Goal: Transaction & Acquisition: Book appointment/travel/reservation

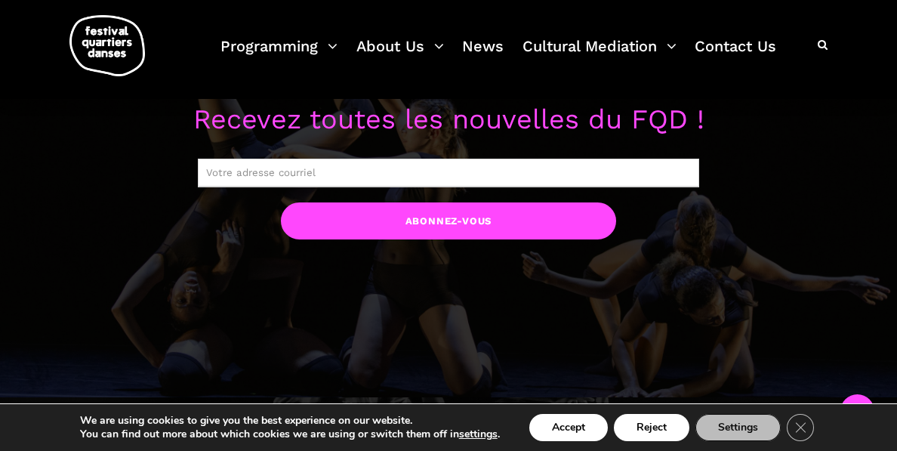
scroll to position [1237, 0]
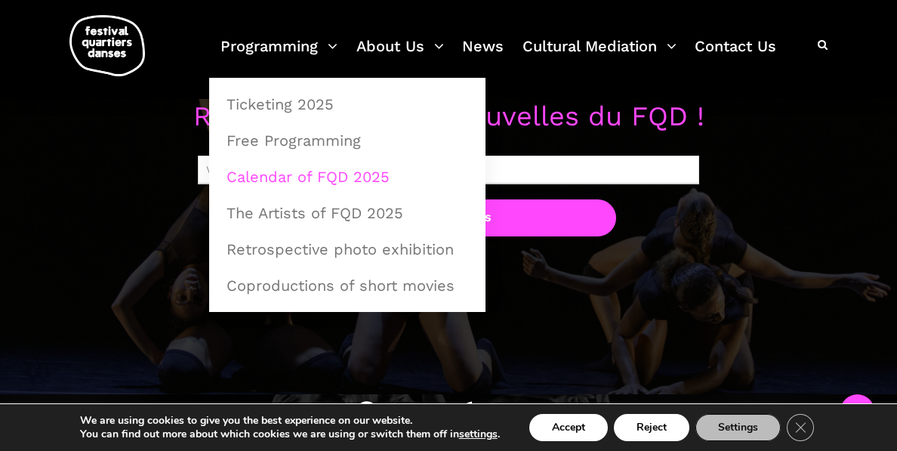
click at [299, 174] on link "Calendar of FQD 2025" at bounding box center [347, 176] width 260 height 35
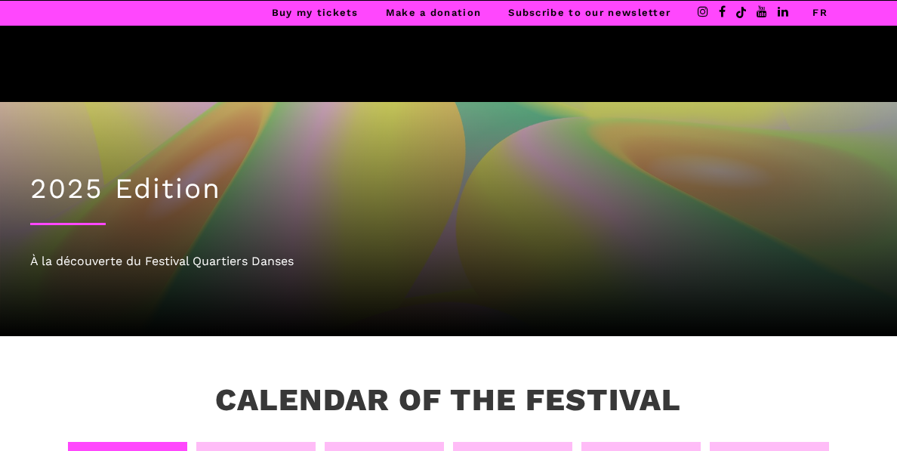
scroll to position [184, 0]
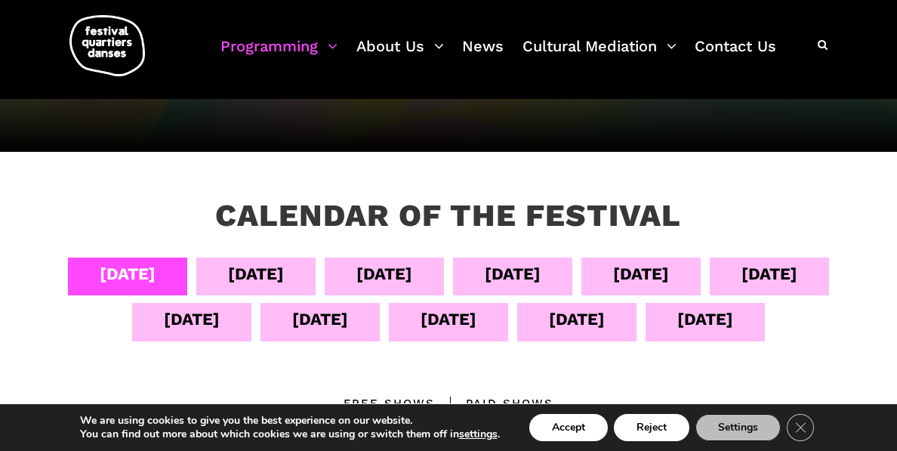
click at [386, 270] on div "[DATE]" at bounding box center [384, 273] width 56 height 26
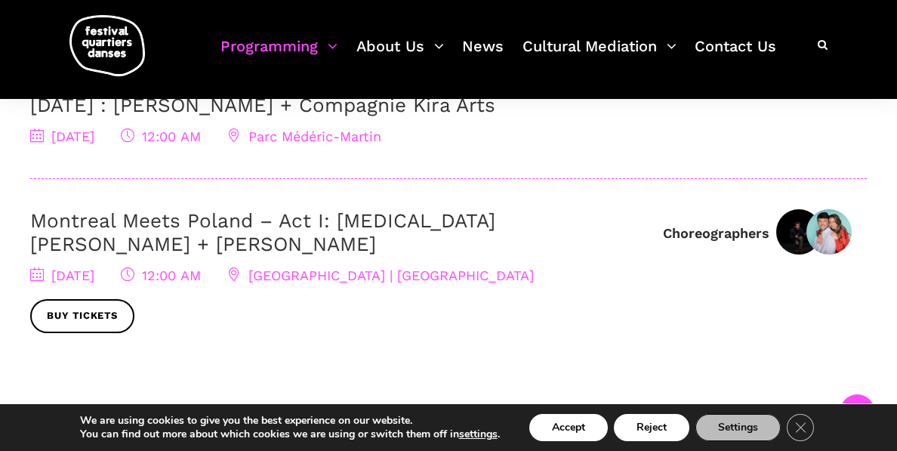
scroll to position [695, 0]
click at [479, 222] on link "Montreal Meets Poland – Act I: Kyra Jean Green + Janusz Orlik" at bounding box center [262, 231] width 465 height 46
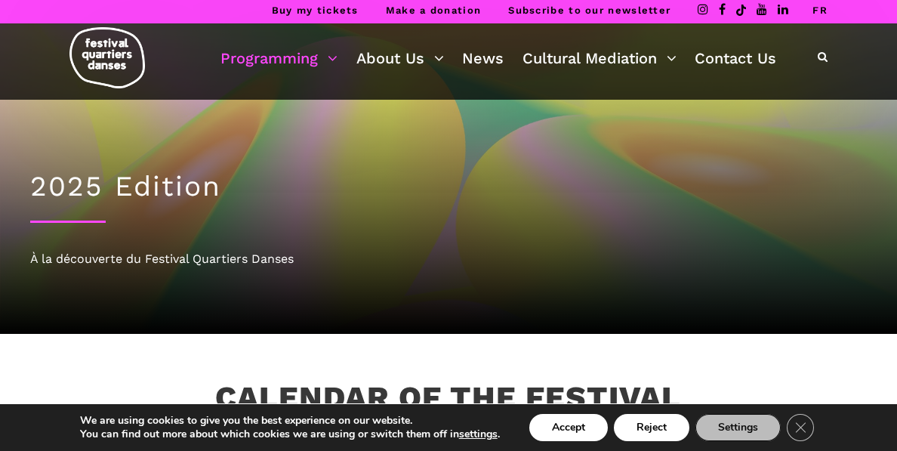
scroll to position [5, 0]
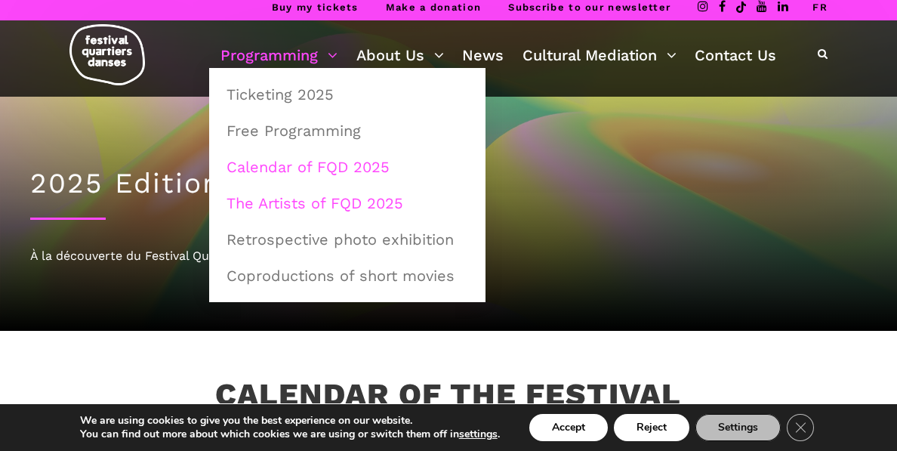
click at [317, 197] on link "The Artists of FQD 2025" at bounding box center [347, 203] width 260 height 35
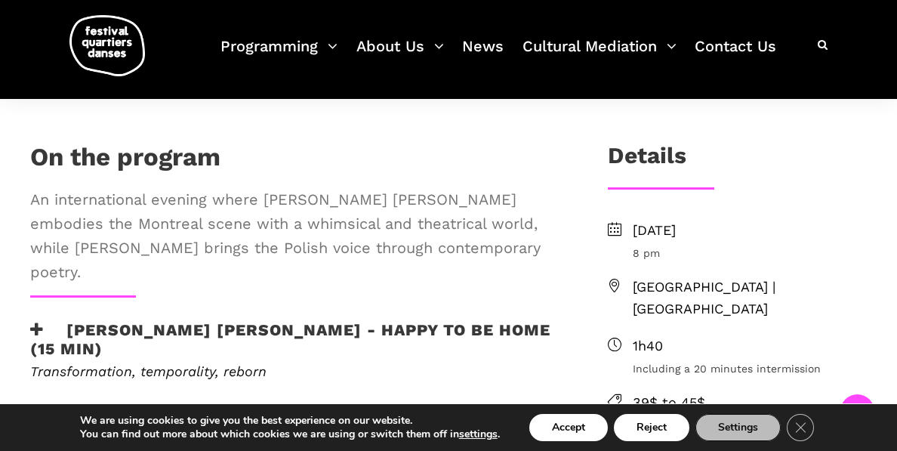
scroll to position [399, 0]
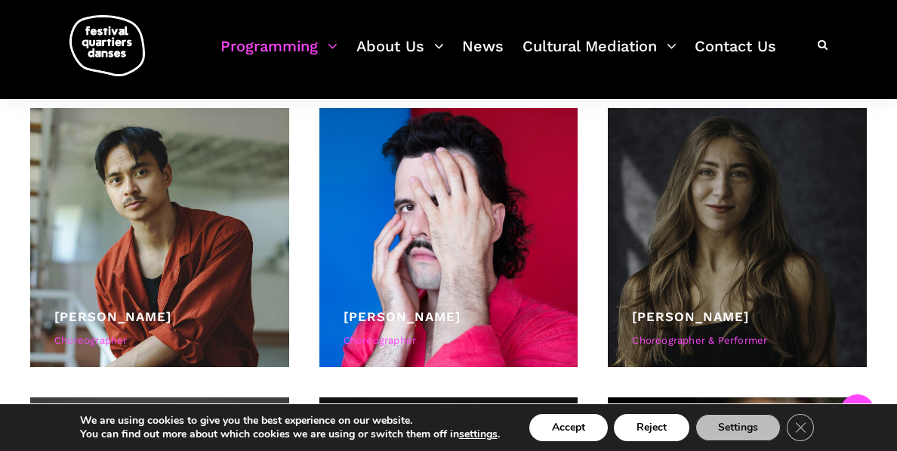
scroll to position [952, 0]
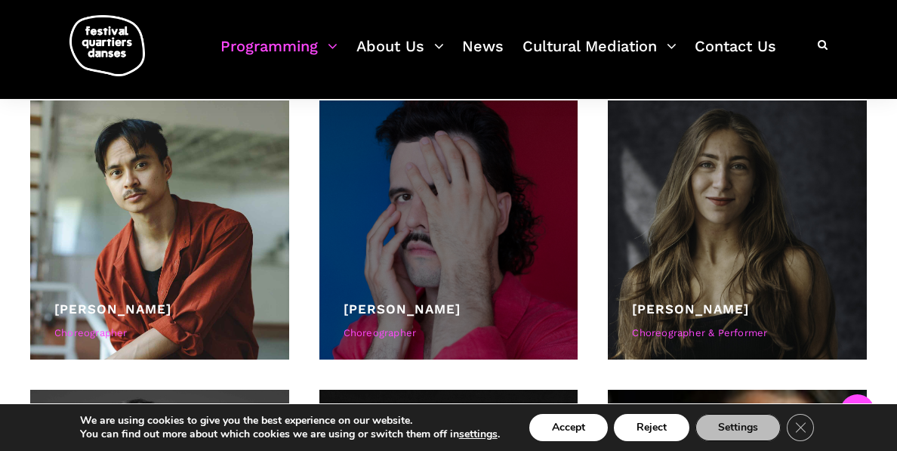
click at [473, 197] on div at bounding box center [448, 229] width 259 height 259
click at [438, 242] on div at bounding box center [448, 229] width 259 height 259
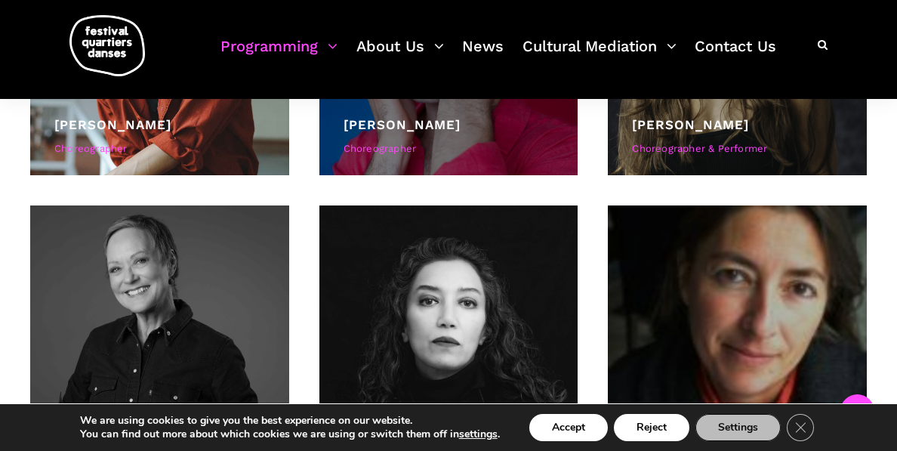
scroll to position [1134, 0]
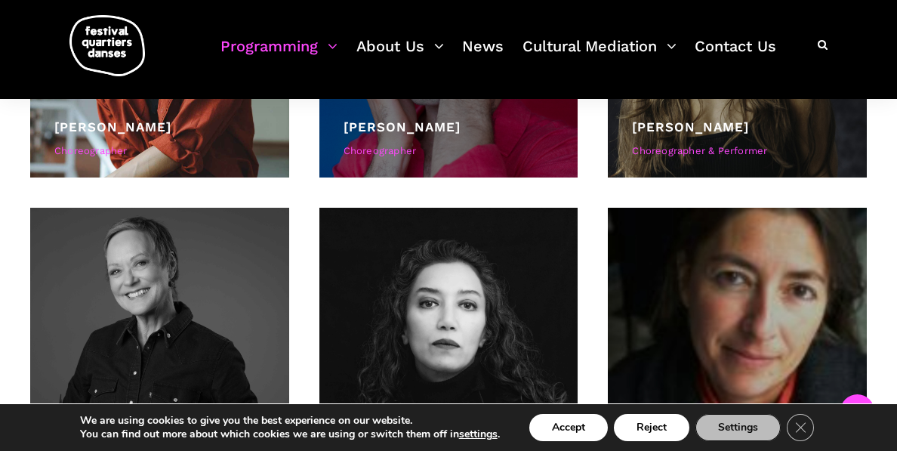
click at [426, 119] on link "Charles-Alexis Desgagnés" at bounding box center [401, 126] width 117 height 15
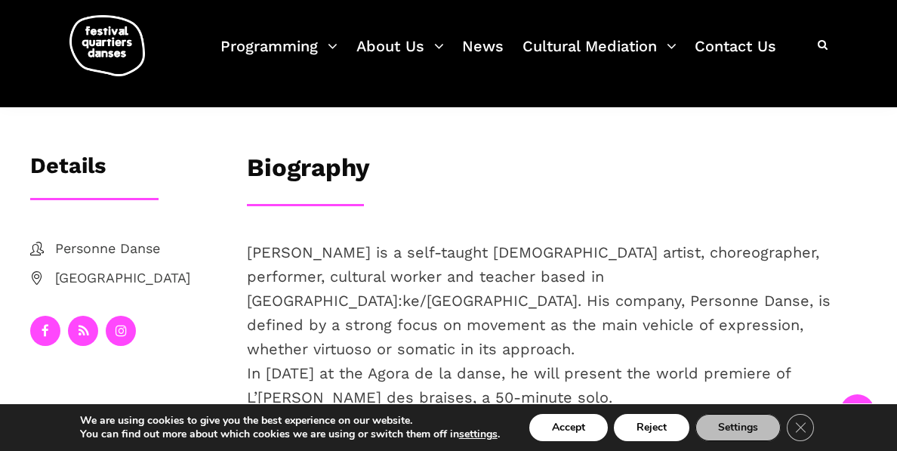
scroll to position [242, 0]
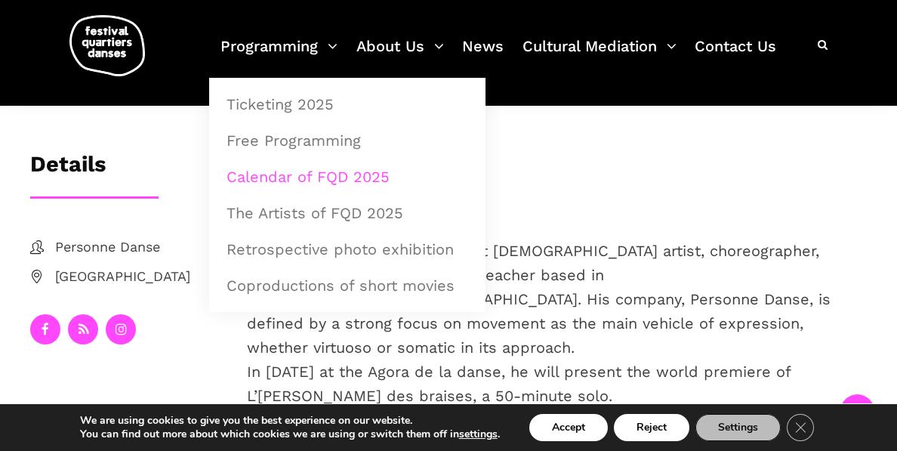
click at [289, 176] on link "Calendar of FQD 2025" at bounding box center [347, 176] width 260 height 35
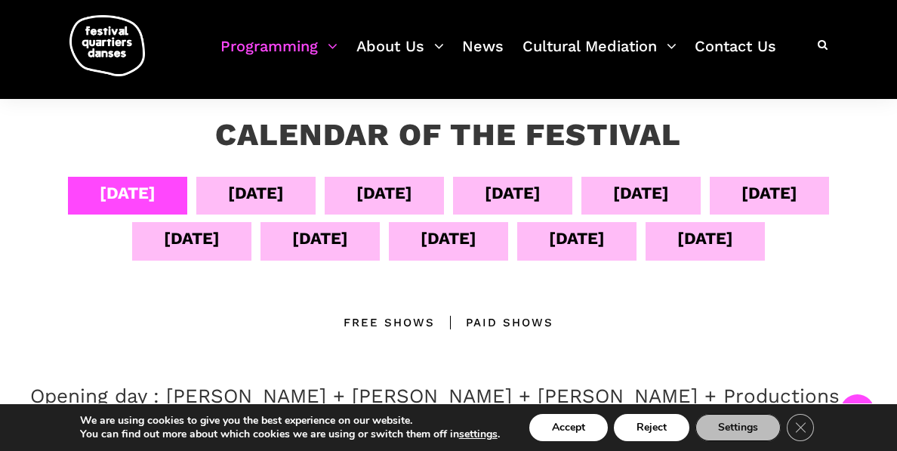
scroll to position [270, 0]
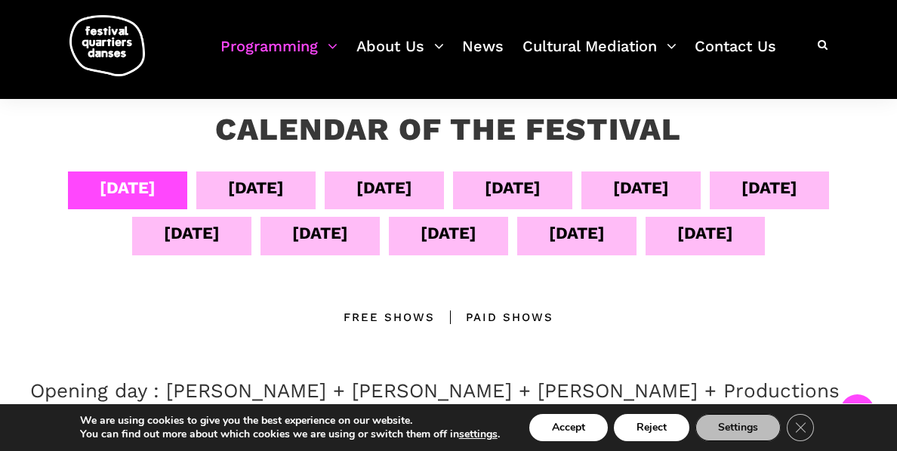
click at [403, 183] on div "Sept 06" at bounding box center [384, 187] width 56 height 26
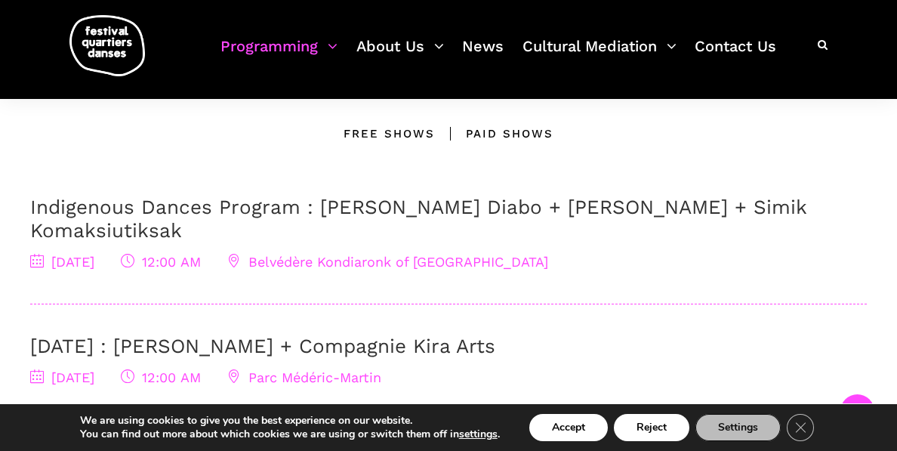
scroll to position [452, 0]
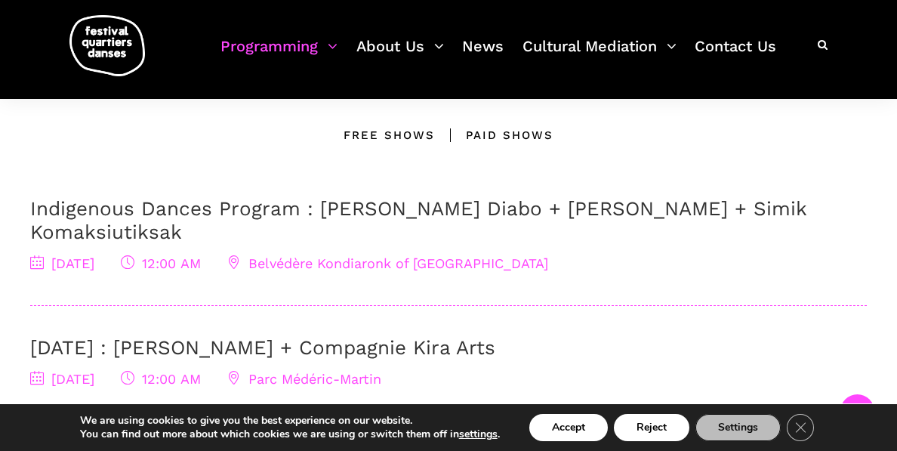
click at [411, 206] on link "Indigenous Dances Program : Marshall Kahente Diabo + Ryleigh Mayo + Simik Komak…" at bounding box center [418, 220] width 776 height 46
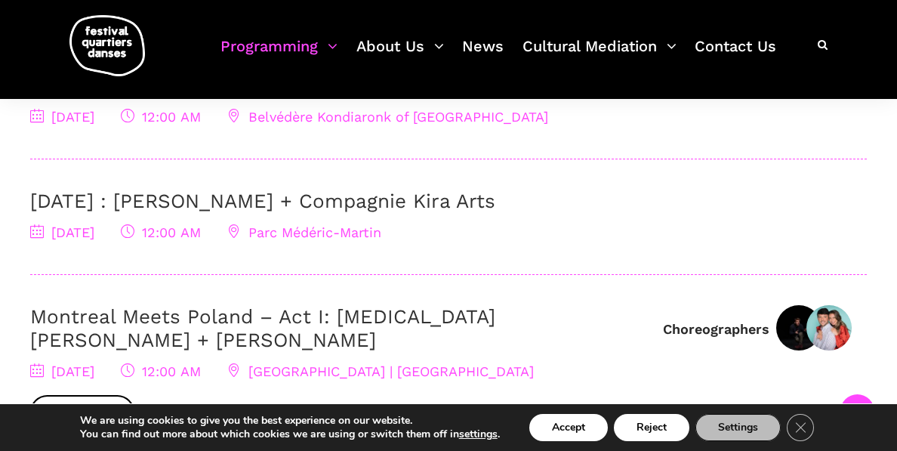
scroll to position [600, 0]
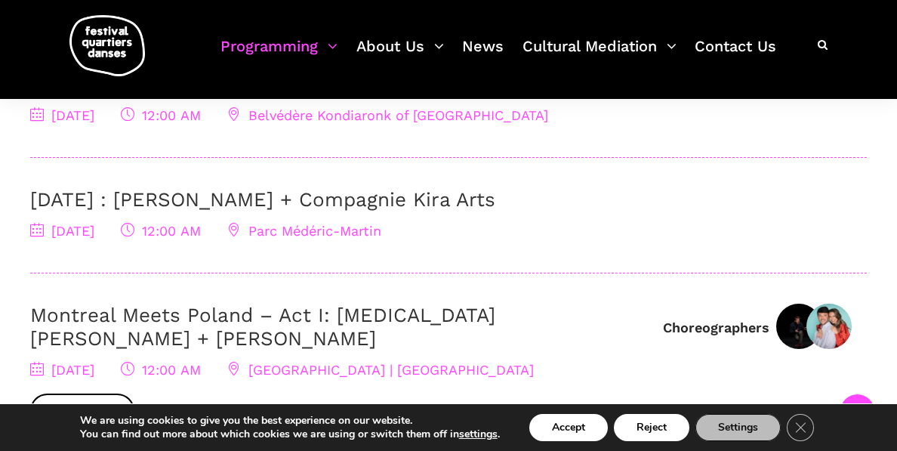
click at [395, 204] on link "September 6 : Charles Brecard + Compagnie Kira Arts" at bounding box center [262, 199] width 465 height 23
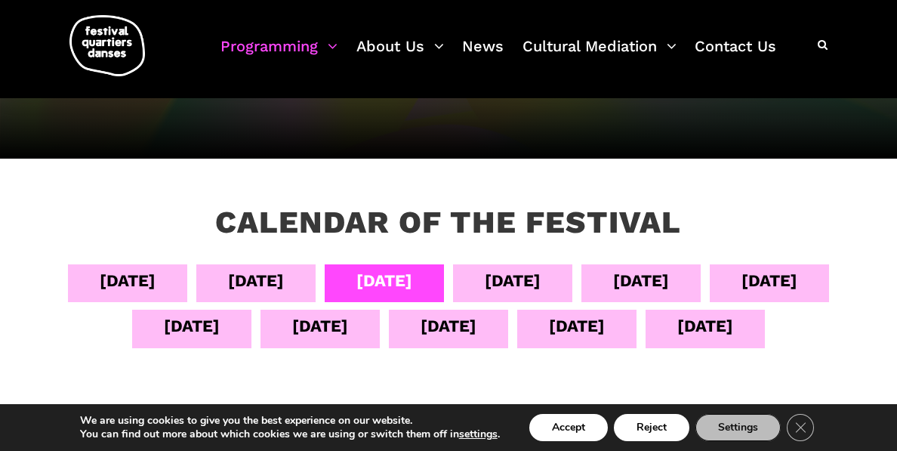
scroll to position [176, 0]
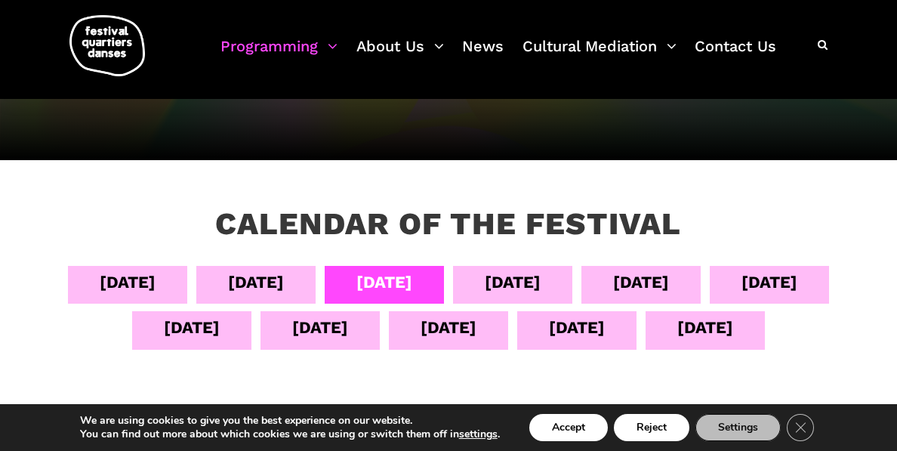
click at [492, 286] on div "Sept 07" at bounding box center [512, 282] width 56 height 26
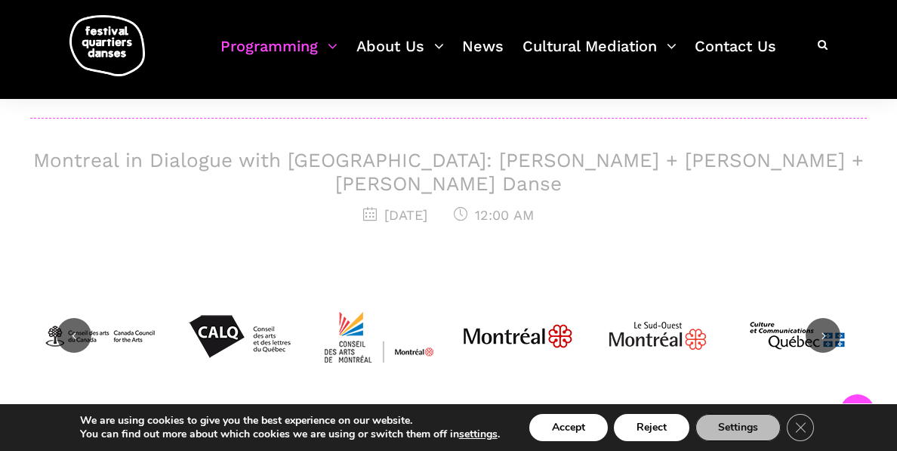
scroll to position [662, 0]
click at [626, 158] on h3 "Montreal in Dialogue with Copenhagen: Charles-Alexis Desgagnés + Lene Boel + Sk…" at bounding box center [448, 171] width 836 height 47
click at [452, 177] on h3 "Montreal in Dialogue with Copenhagen: Charles-Alexis Desgagnés + Lene Boel + Sk…" at bounding box center [448, 171] width 836 height 47
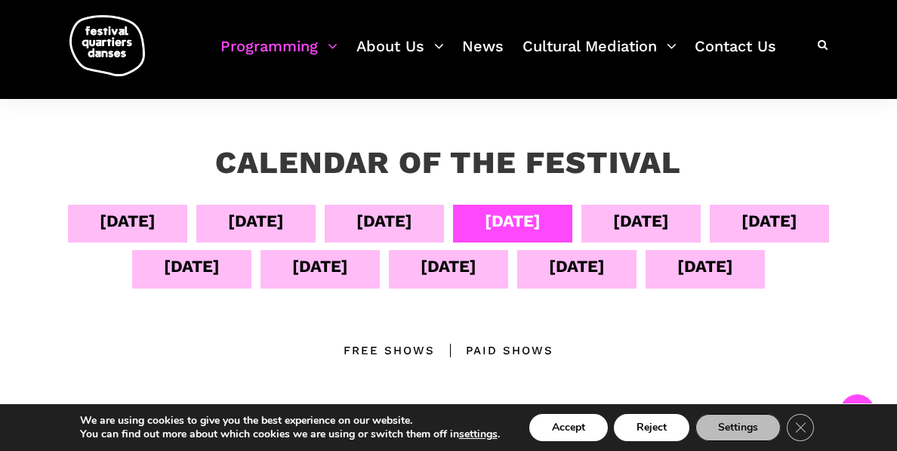
scroll to position [239, 0]
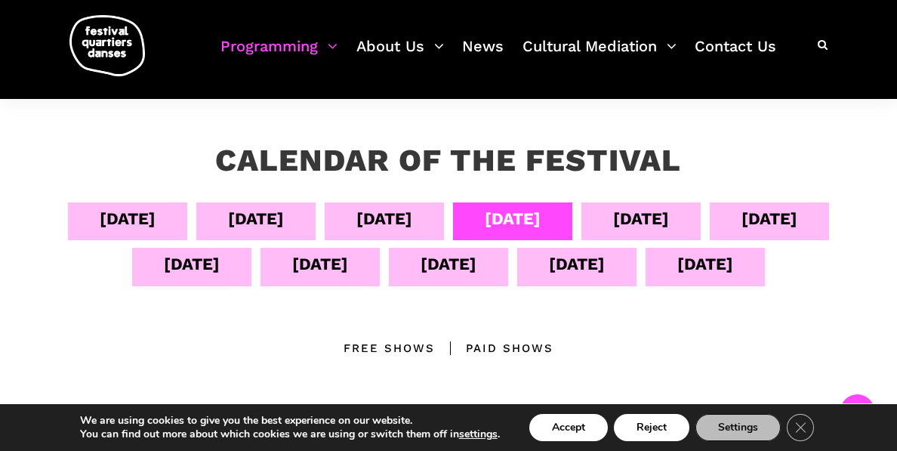
click at [660, 211] on div "Sept 08" at bounding box center [641, 218] width 56 height 26
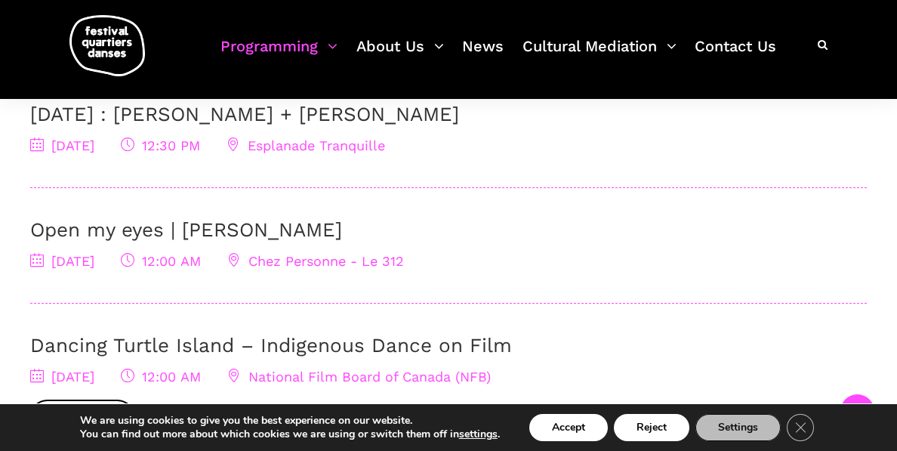
scroll to position [551, 0]
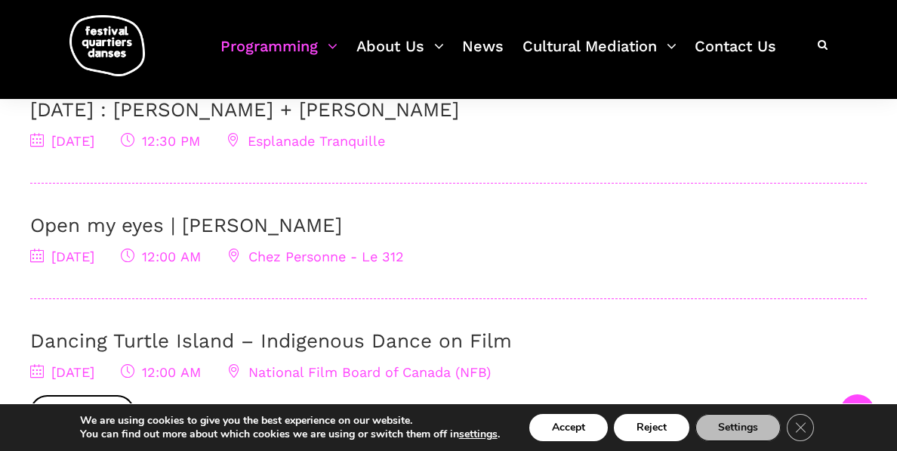
click at [342, 220] on link "Open my eyes | Charles-Alexis Desgagnés" at bounding box center [186, 225] width 312 height 23
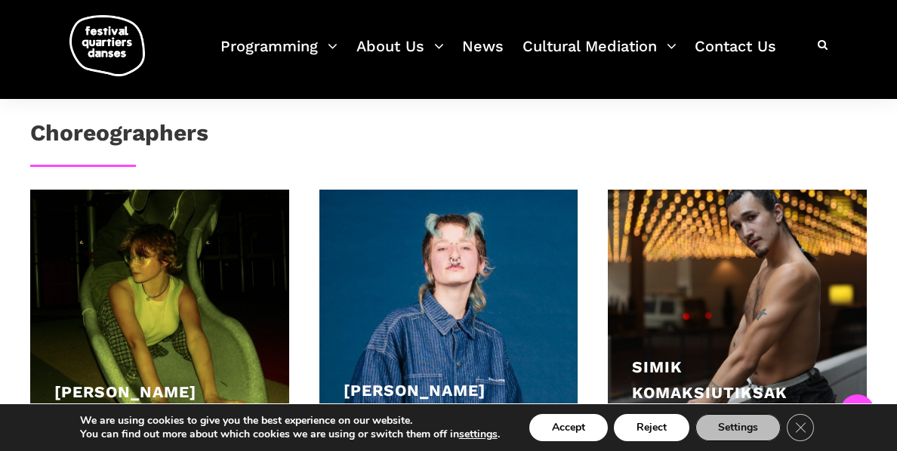
scroll to position [856, 0]
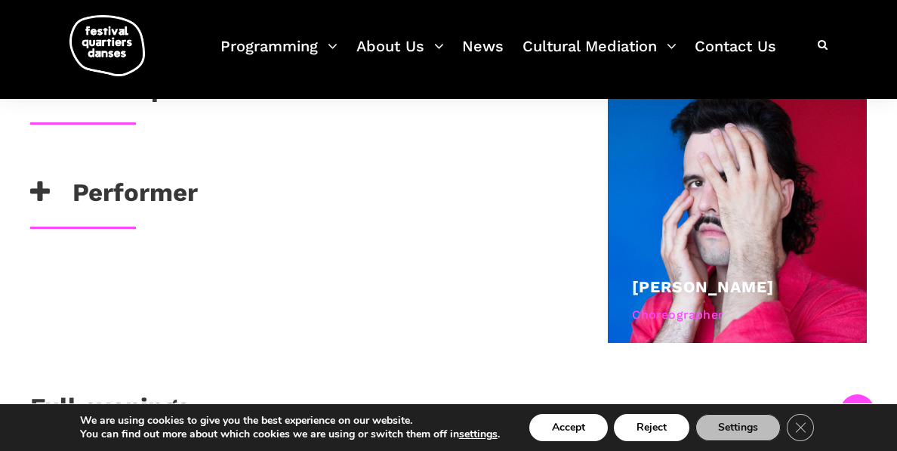
scroll to position [1041, 0]
click at [146, 112] on h3 "Description" at bounding box center [122, 93] width 185 height 38
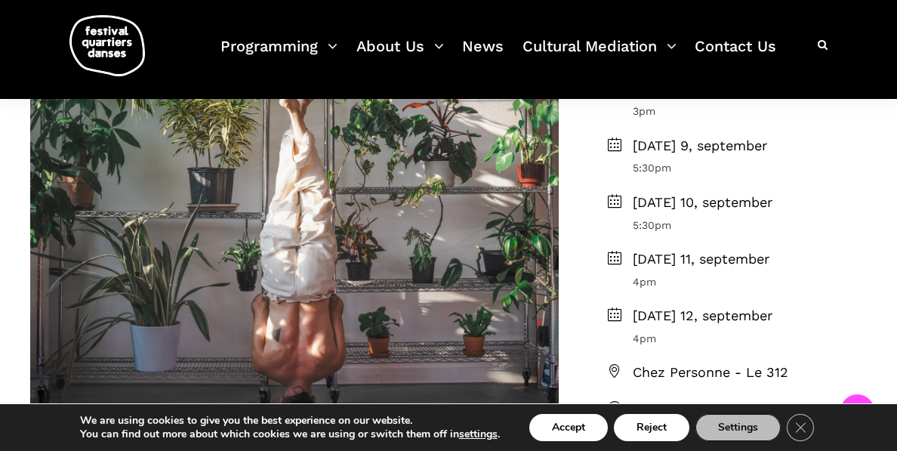
scroll to position [500, 0]
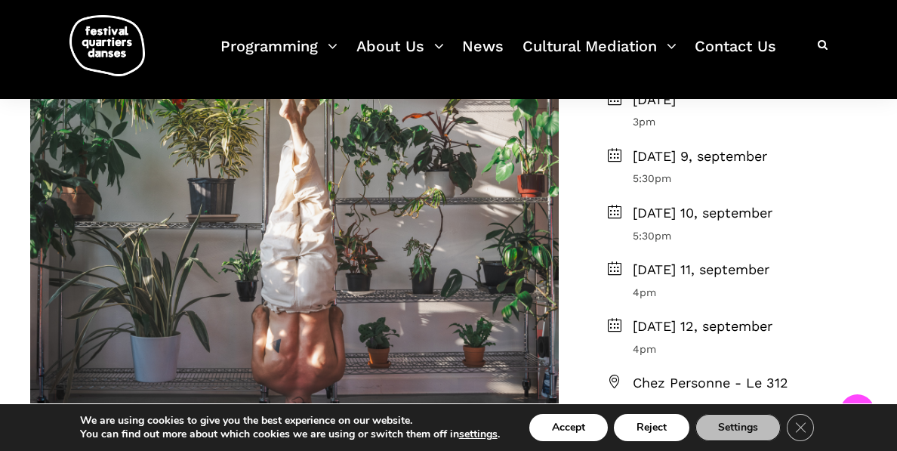
click at [692, 224] on span "Wednesday 10, september" at bounding box center [749, 213] width 234 height 22
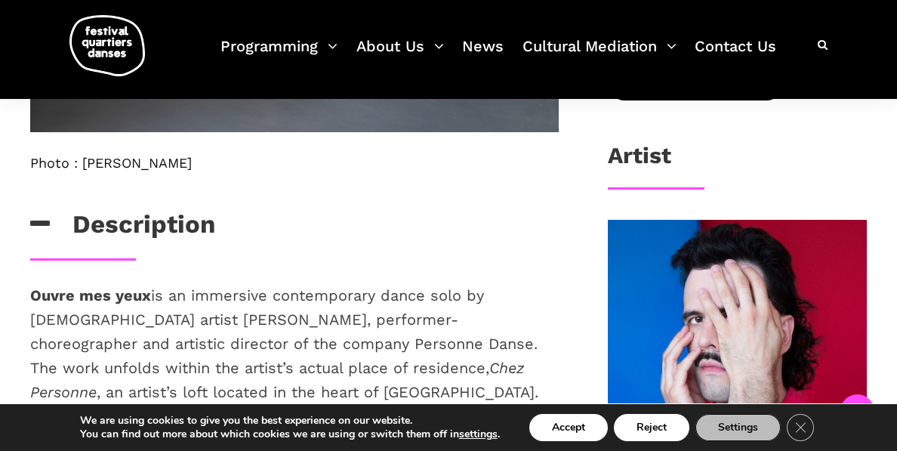
scroll to position [910, 0]
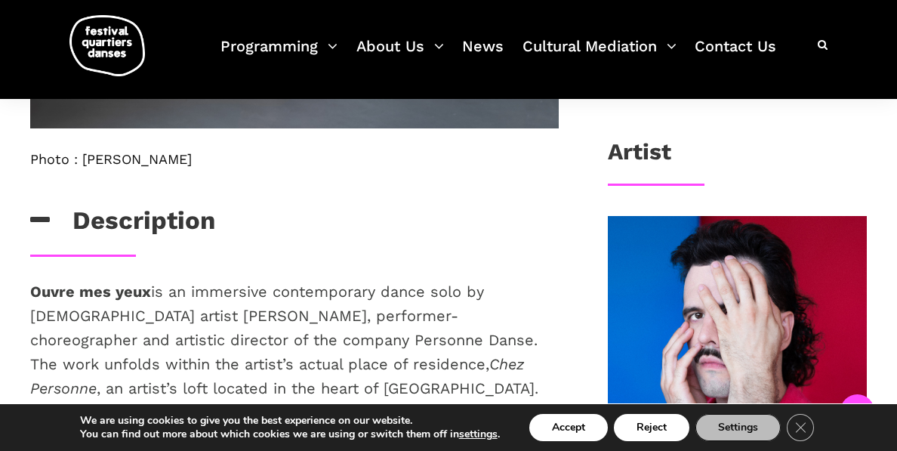
click at [695, 88] on span "Obtenez vos billets" at bounding box center [695, 80] width 142 height 16
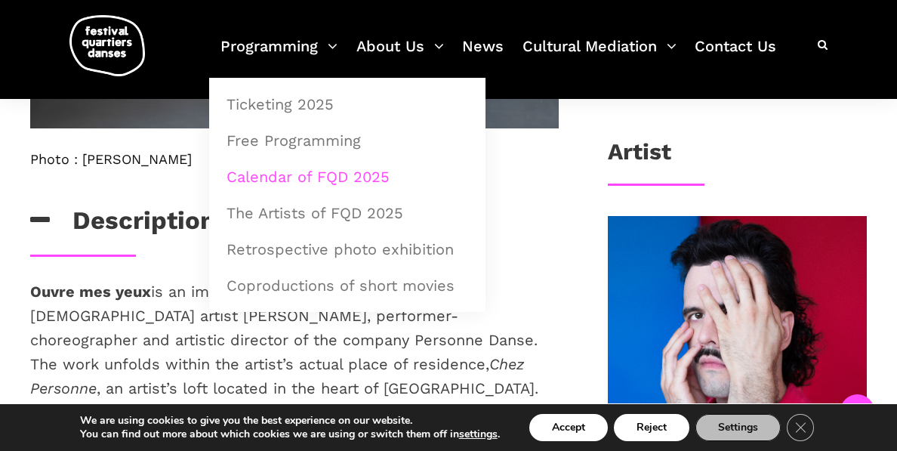
click at [297, 171] on link "Calendar of FQD 2025" at bounding box center [347, 176] width 260 height 35
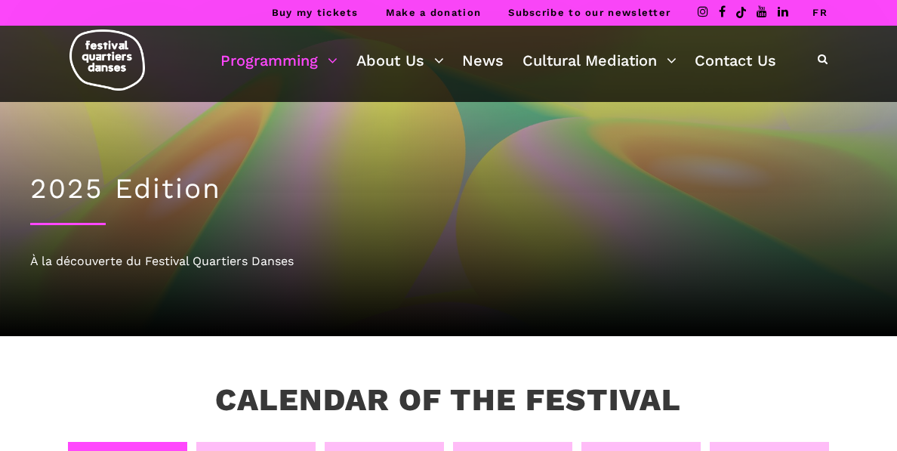
scroll to position [212, 0]
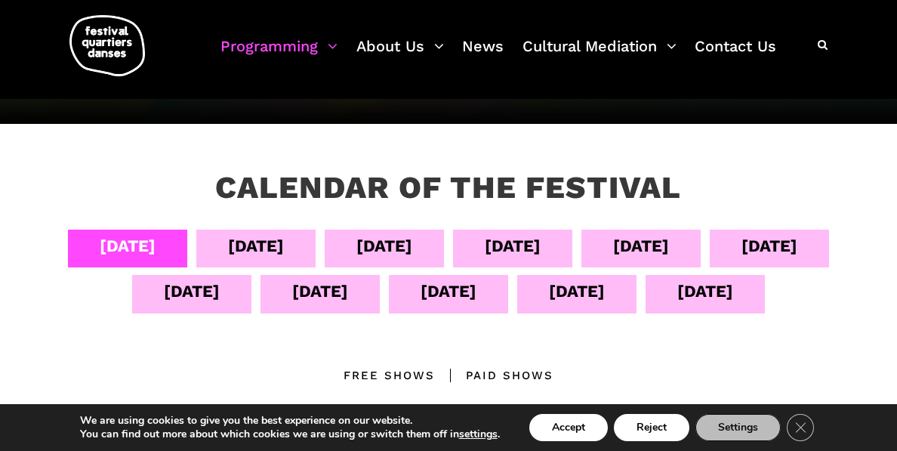
click at [348, 297] on div "Sept 11" at bounding box center [319, 294] width 119 height 38
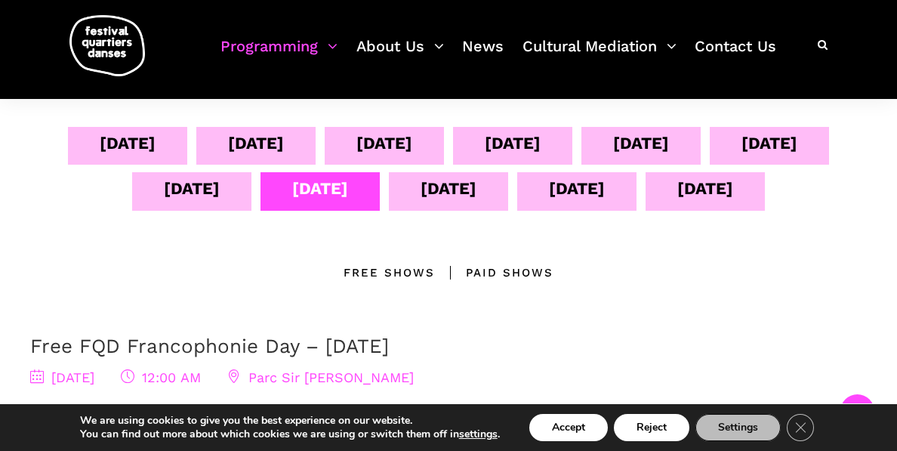
scroll to position [321, 0]
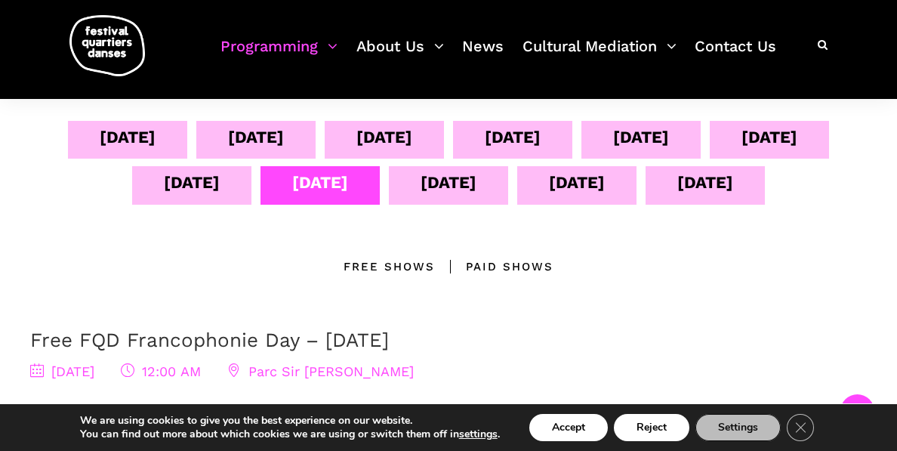
click at [464, 183] on div "Sept 12" at bounding box center [448, 182] width 56 height 26
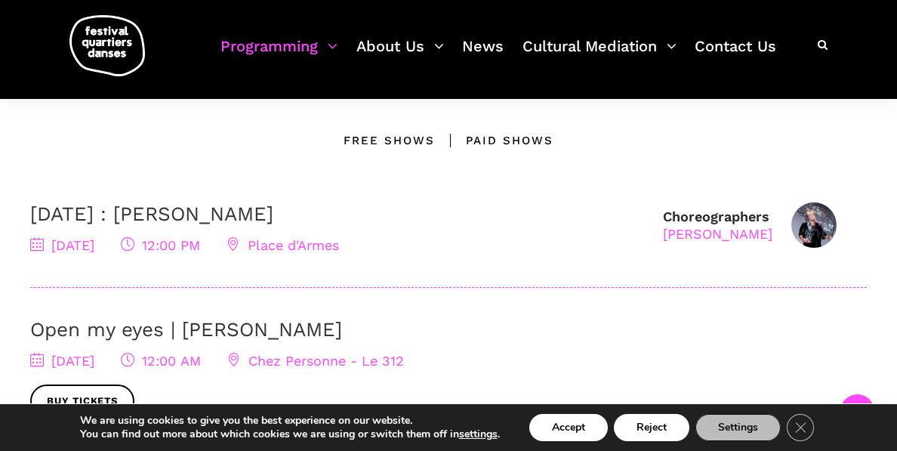
scroll to position [444, 0]
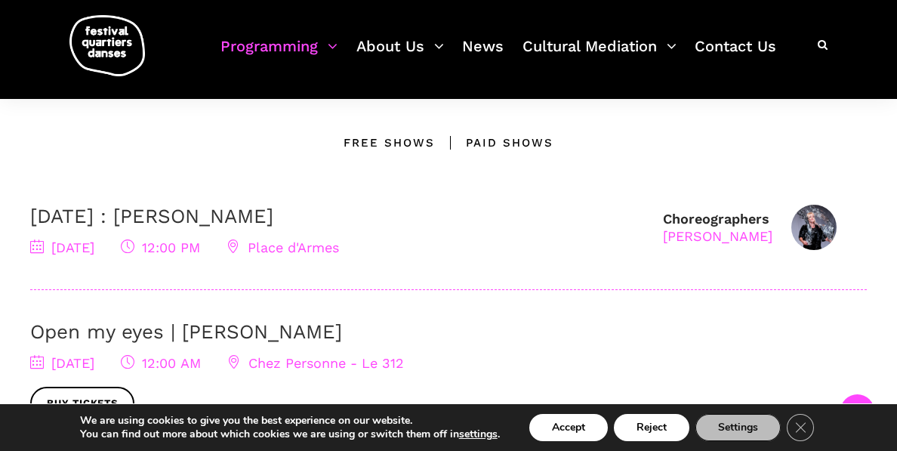
click at [273, 214] on link "September 12 : Agata Życzkowska" at bounding box center [151, 216] width 243 height 23
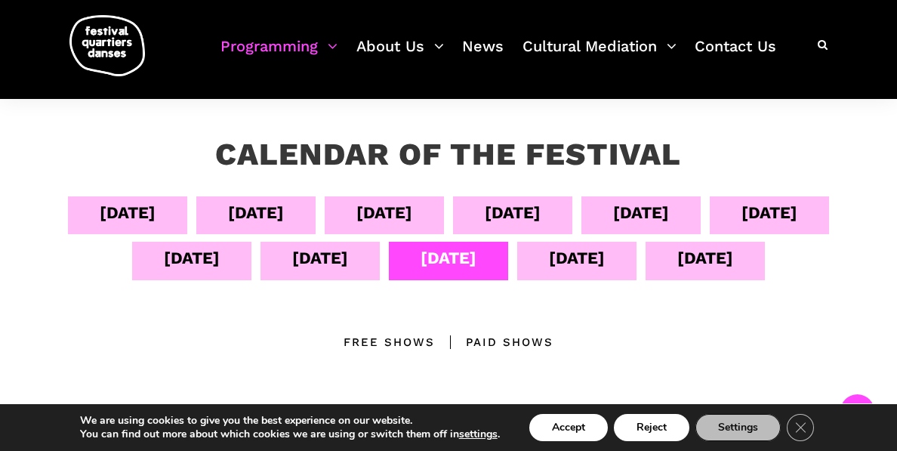
scroll to position [244, 0]
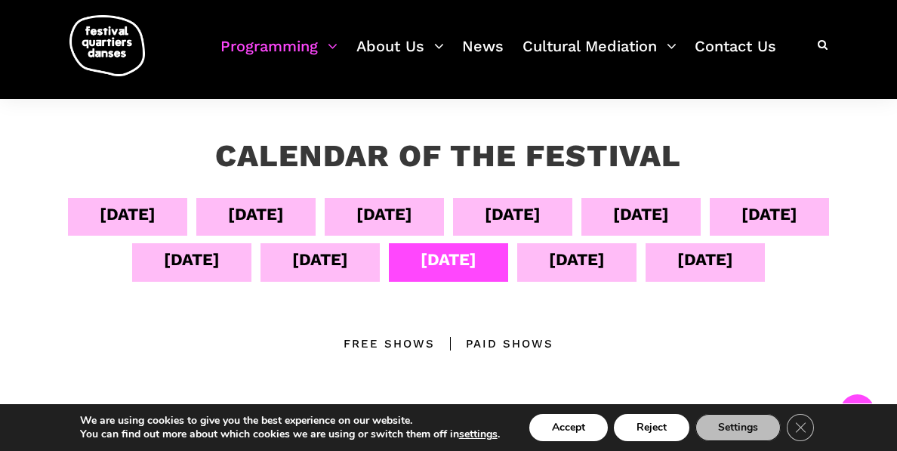
click at [600, 255] on div "Sept 13" at bounding box center [577, 259] width 56 height 26
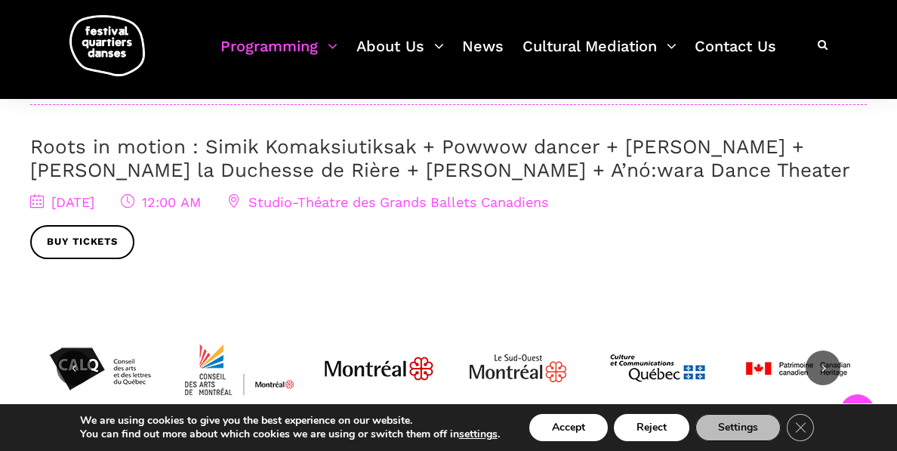
scroll to position [903, 0]
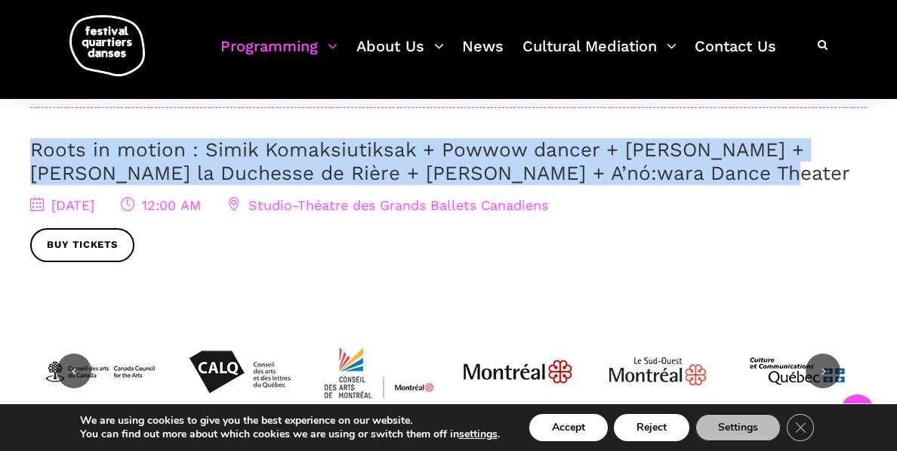
click at [532, 177] on link "Roots in motion : Simik Komaksiutiksak + Powwow dancer + Marshall Diabo + Lou L…" at bounding box center [440, 161] width 820 height 46
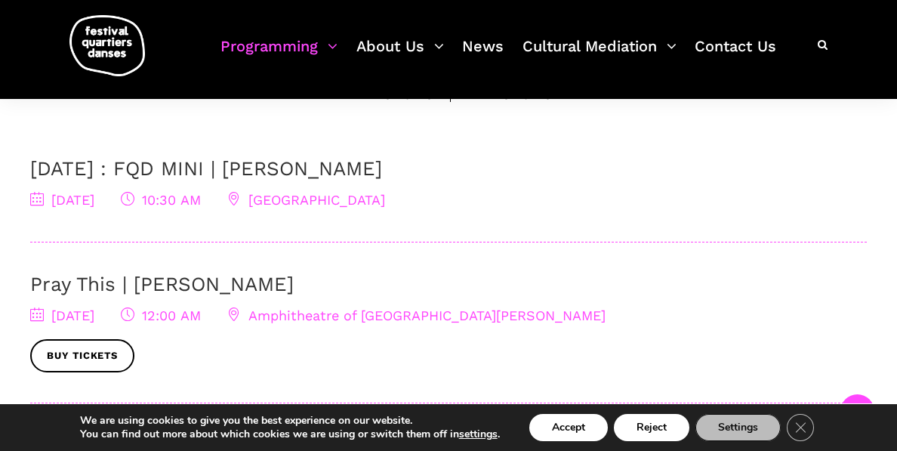
scroll to position [495, 0]
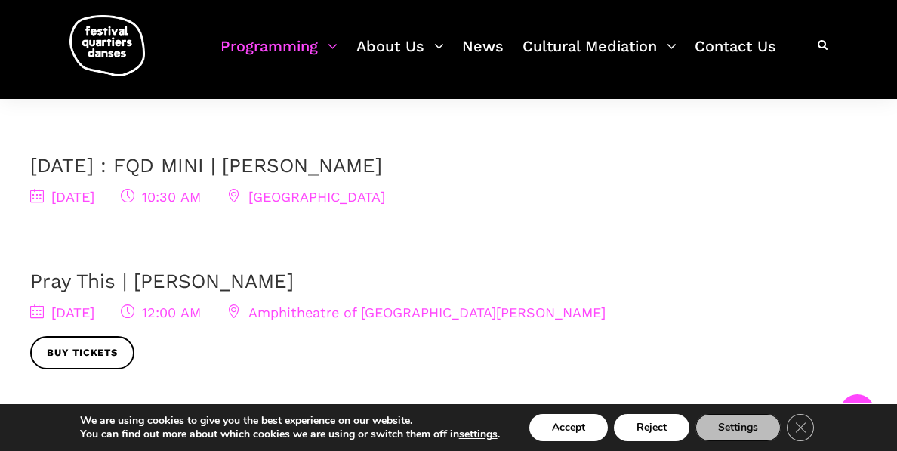
click at [382, 161] on link "September 13 : FQD MINI | Pauline Berndsen Danse" at bounding box center [206, 165] width 352 height 23
click at [244, 276] on link "Pray This | [PERSON_NAME]" at bounding box center [161, 280] width 263 height 23
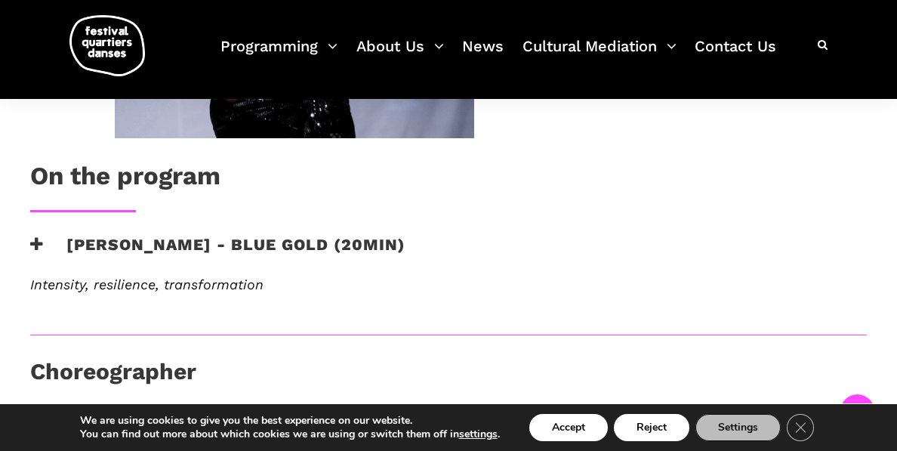
scroll to position [670, 0]
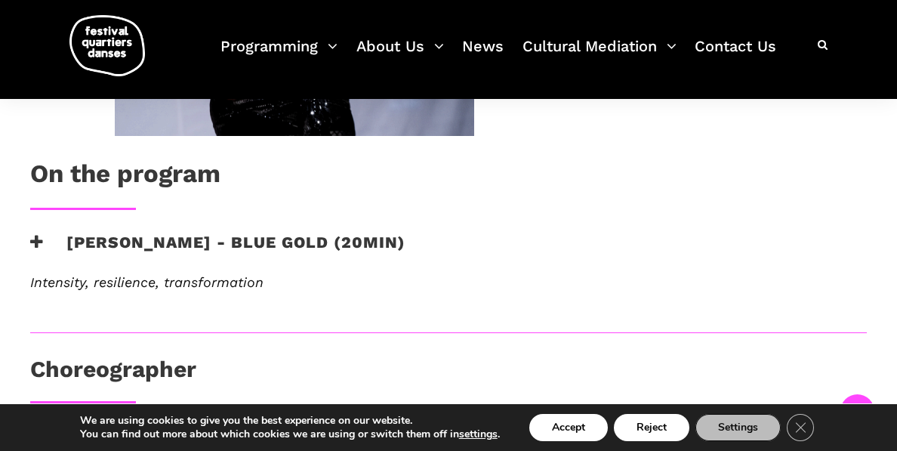
click at [35, 241] on icon at bounding box center [37, 242] width 14 height 16
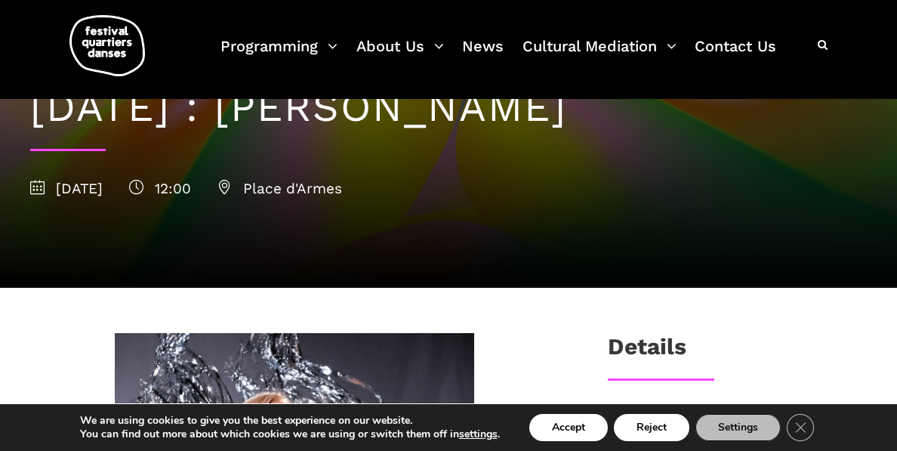
scroll to position [0, 0]
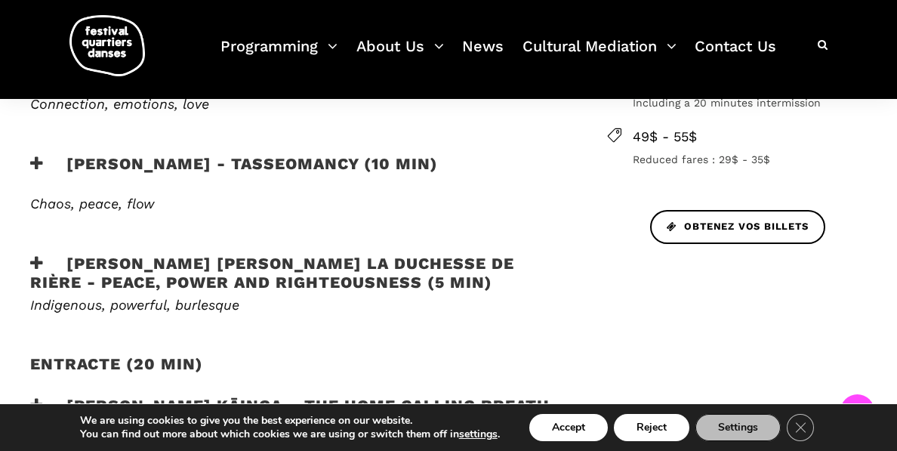
scroll to position [842, 0]
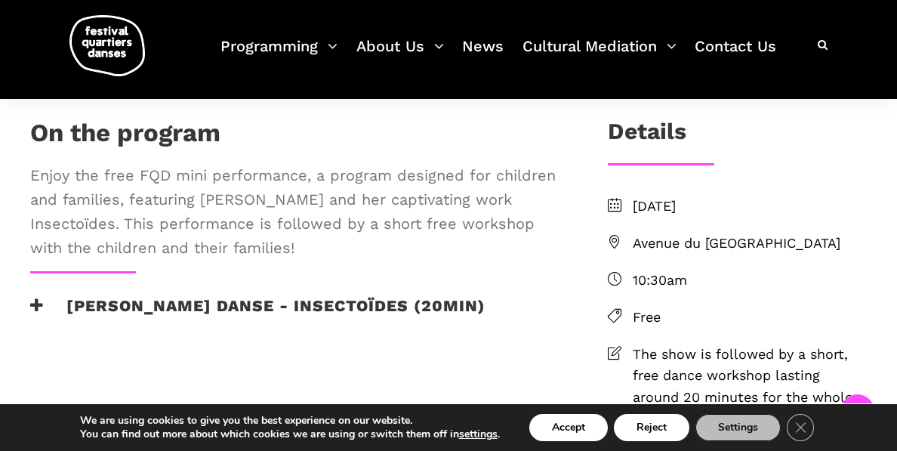
scroll to position [332, 0]
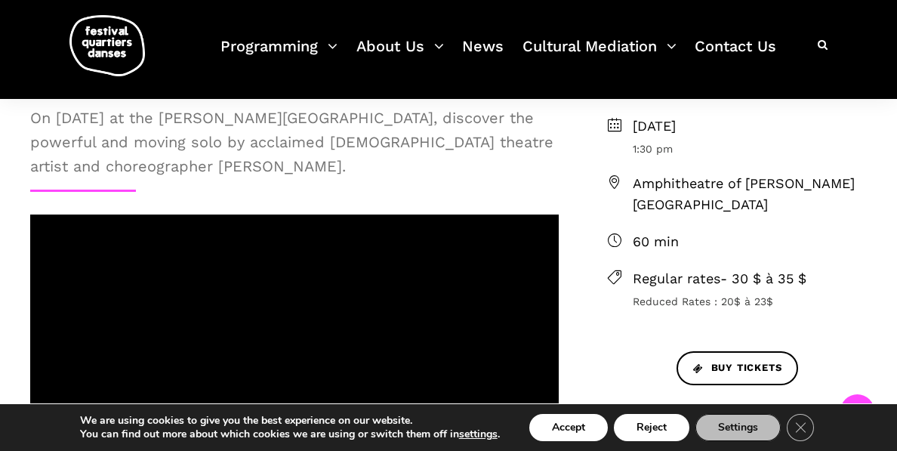
scroll to position [410, 0]
